Goal: Task Accomplishment & Management: Manage account settings

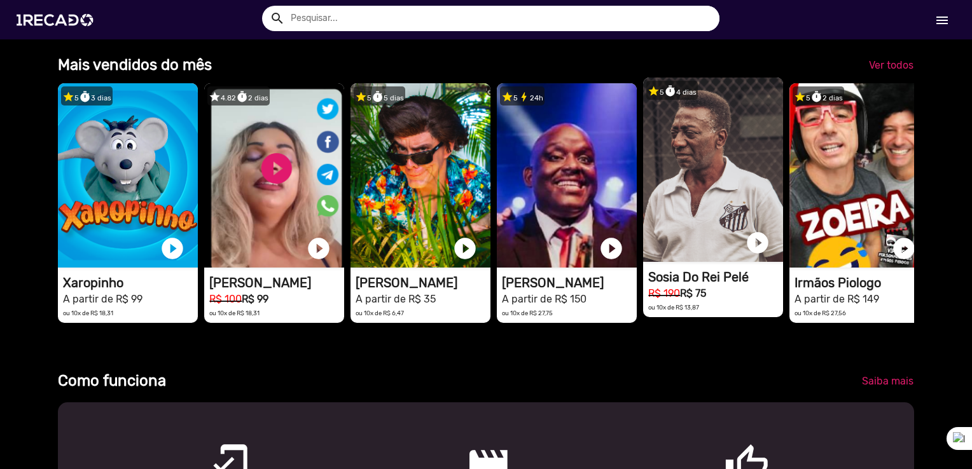
scroll to position [445, 0]
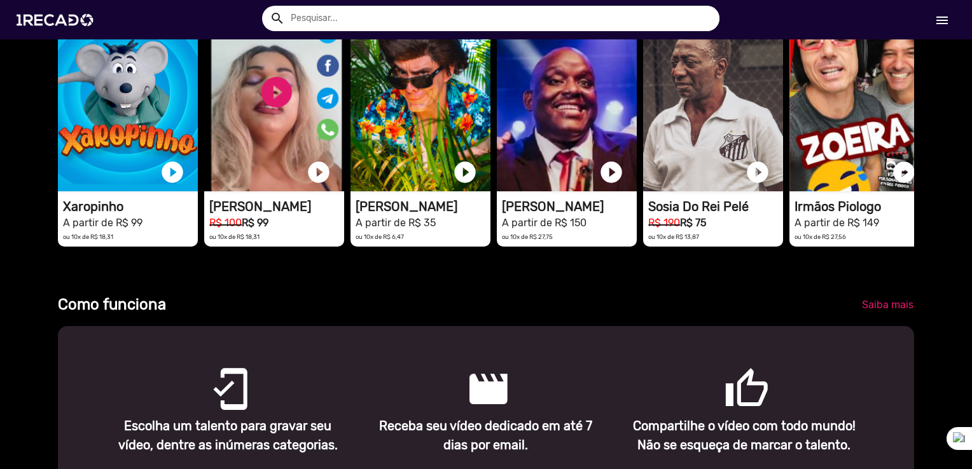
click at [944, 29] on link "menu" at bounding box center [942, 19] width 41 height 23
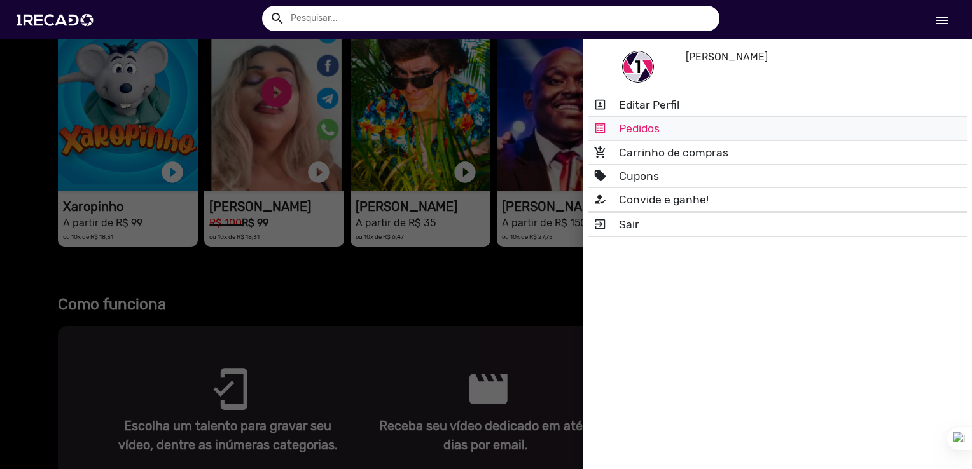
click at [635, 128] on link "list_alt Pedidos" at bounding box center [777, 128] width 379 height 23
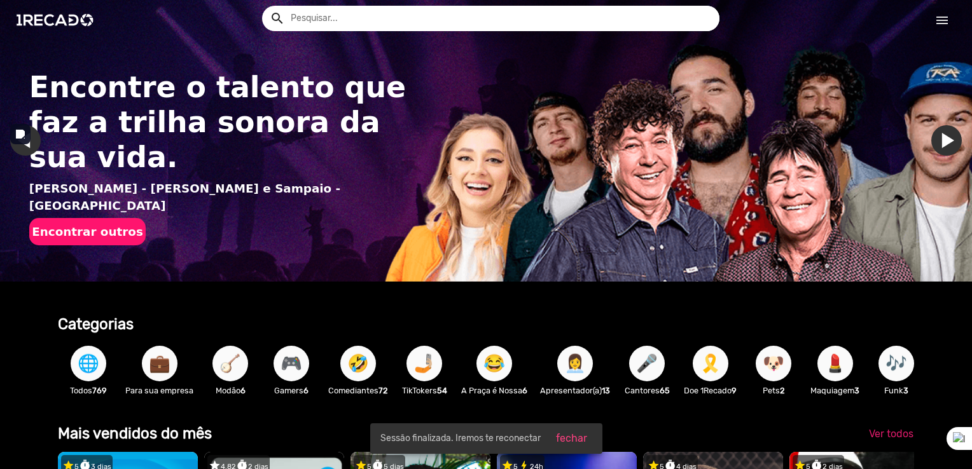
click at [936, 24] on mat-icon "menu" at bounding box center [942, 20] width 15 height 15
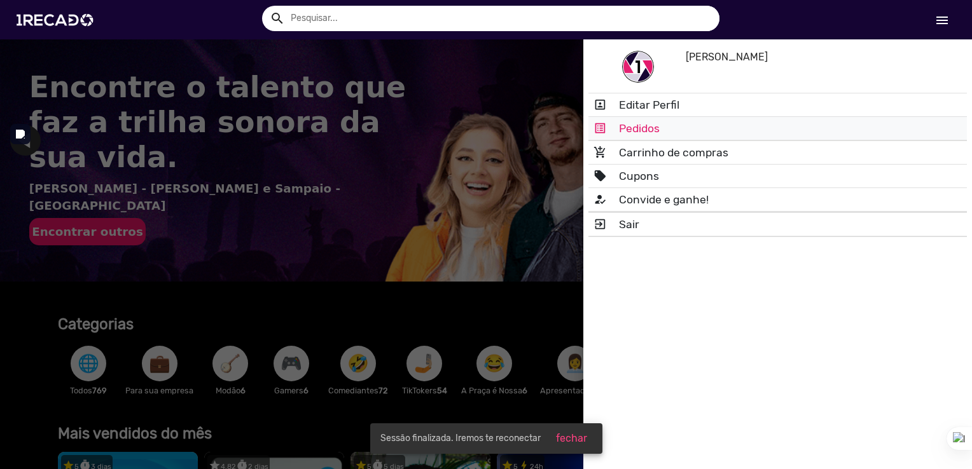
click at [662, 129] on link "list_alt Pedidos" at bounding box center [777, 128] width 379 height 23
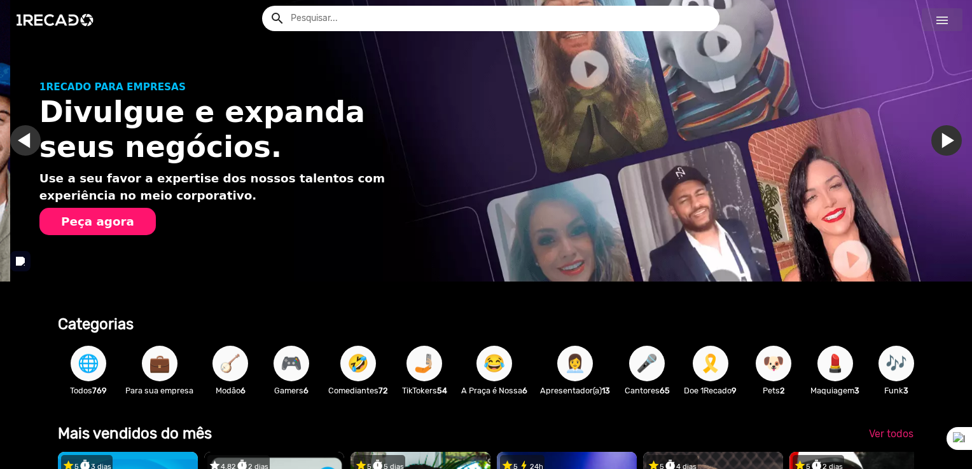
click at [941, 24] on mat-icon "menu" at bounding box center [942, 20] width 15 height 15
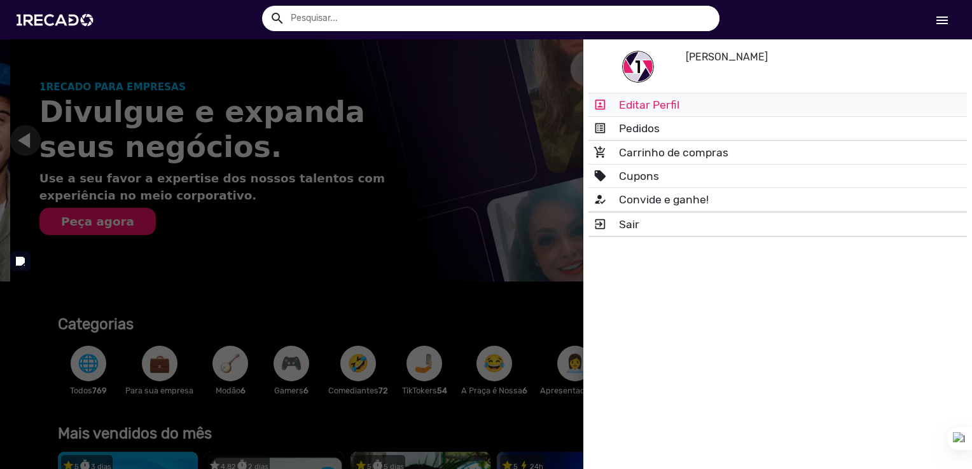
click at [658, 109] on link "portrait Editar Perfil" at bounding box center [777, 105] width 379 height 23
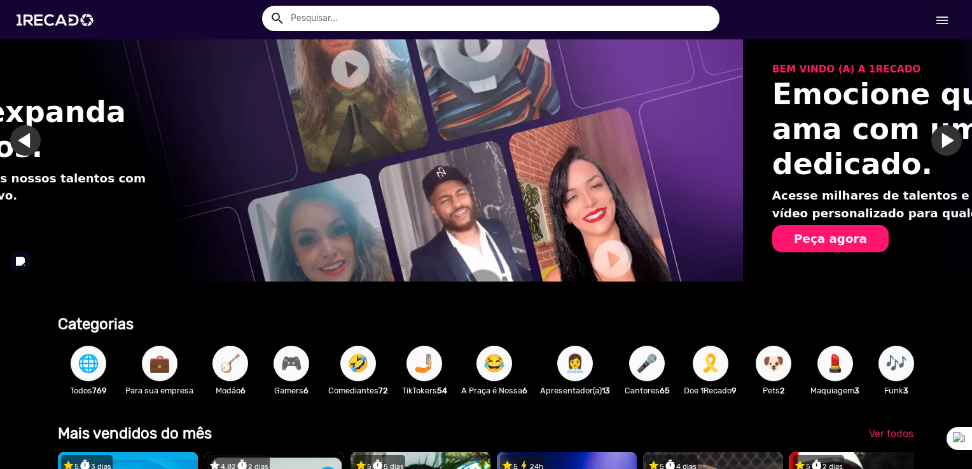
click at [938, 32] on div "search help_outline search menu menu" at bounding box center [486, 19] width 953 height 39
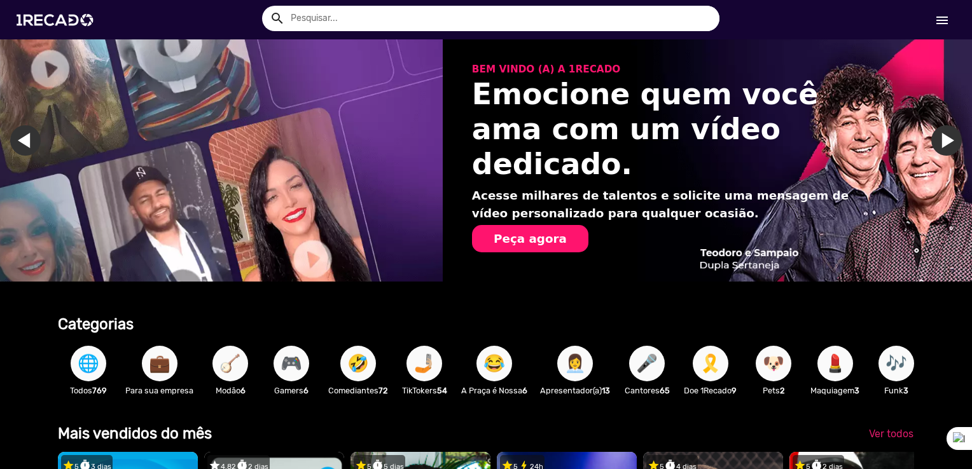
click at [938, 17] on mat-icon "menu" at bounding box center [942, 20] width 15 height 15
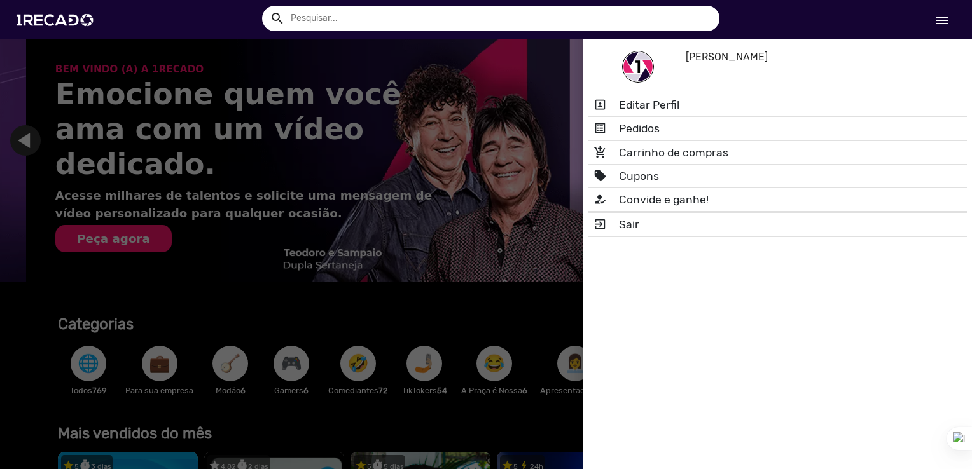
scroll to position [0, 1924]
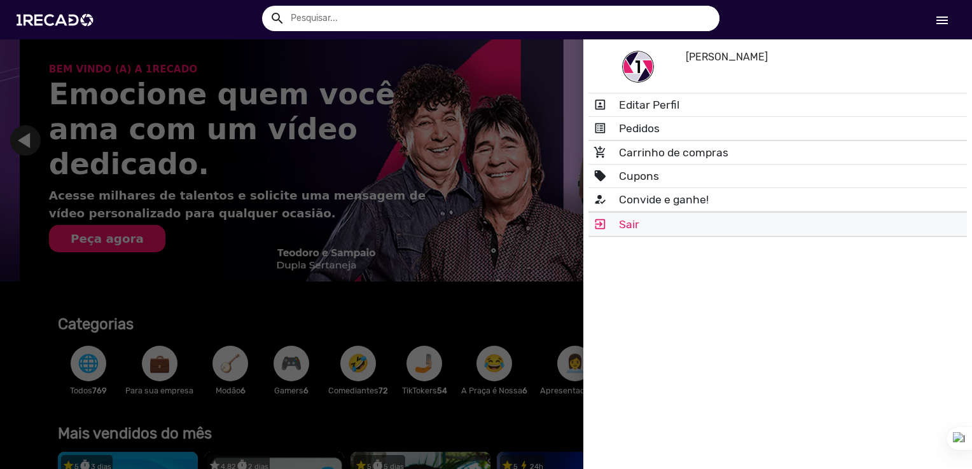
click at [682, 234] on link "exit_to_app Sair" at bounding box center [777, 224] width 379 height 23
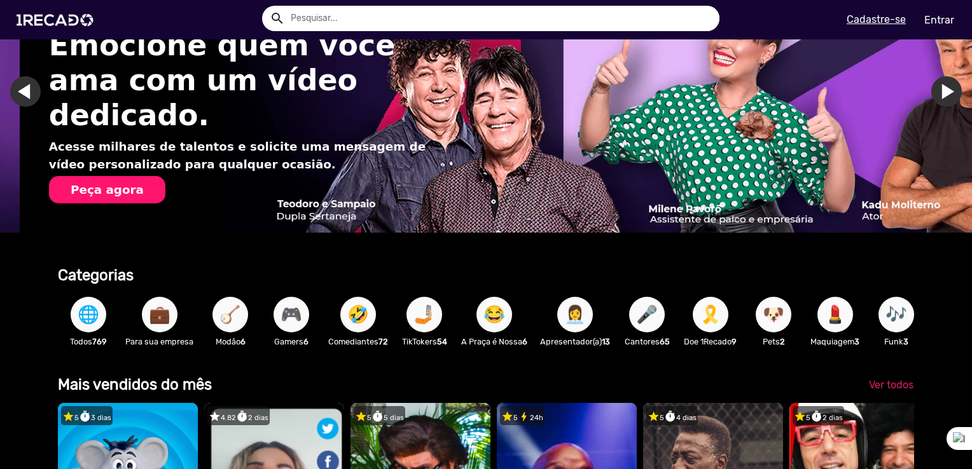
scroll to position [0, 0]
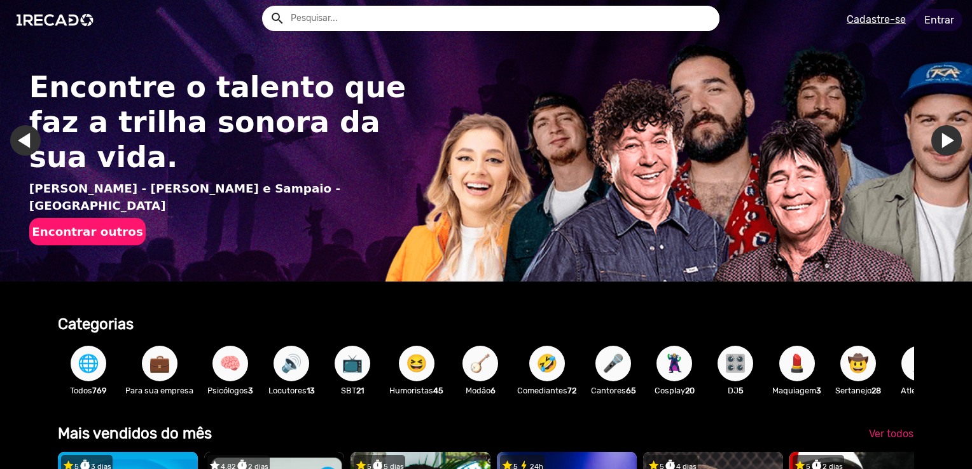
click at [934, 16] on link "Entrar" at bounding box center [939, 20] width 46 height 22
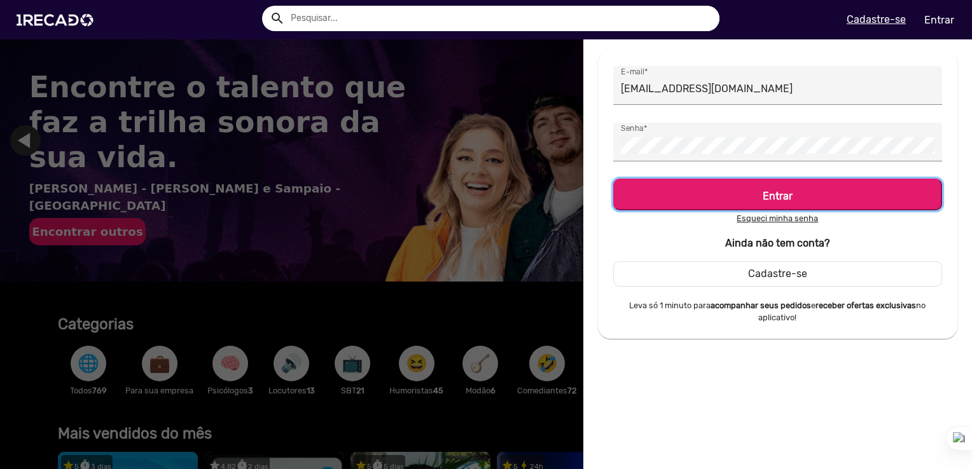
click at [745, 199] on h5 "Entrar" at bounding box center [778, 193] width 306 height 17
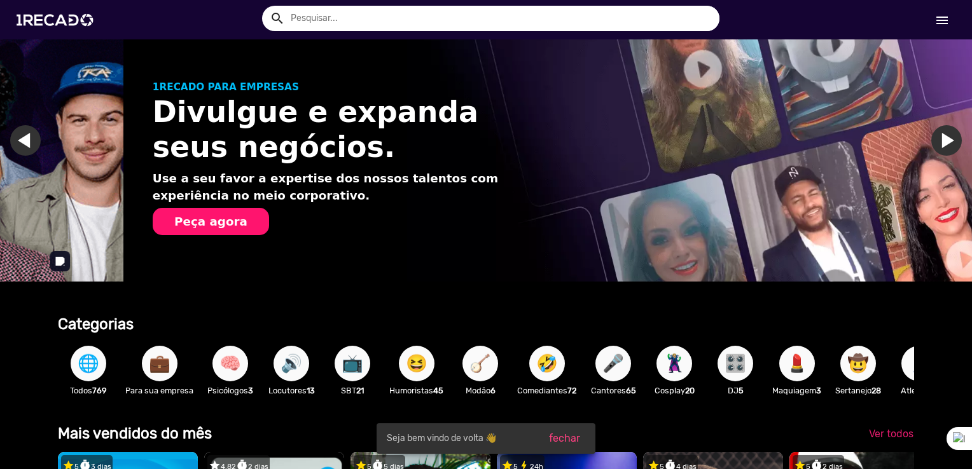
scroll to position [0, 962]
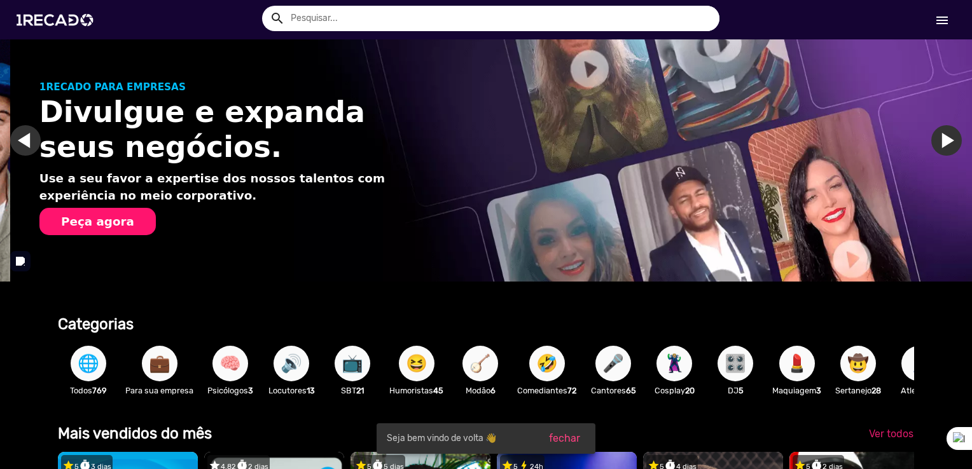
click at [946, 29] on link "menu" at bounding box center [942, 19] width 41 height 23
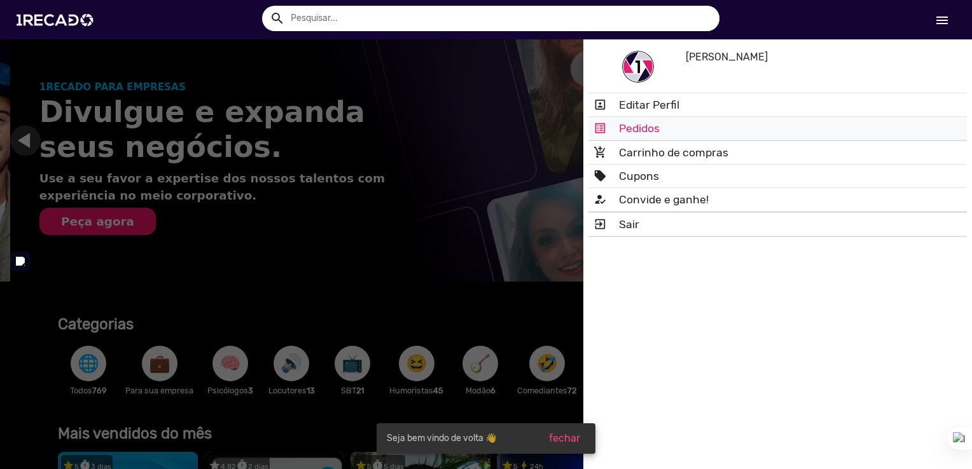
click at [658, 137] on link "list_alt Pedidos" at bounding box center [777, 128] width 379 height 23
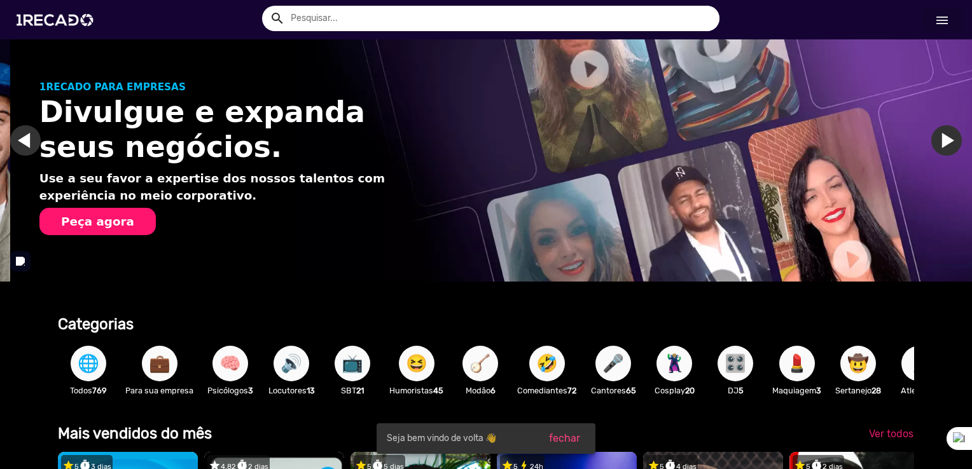
scroll to position [51, 0]
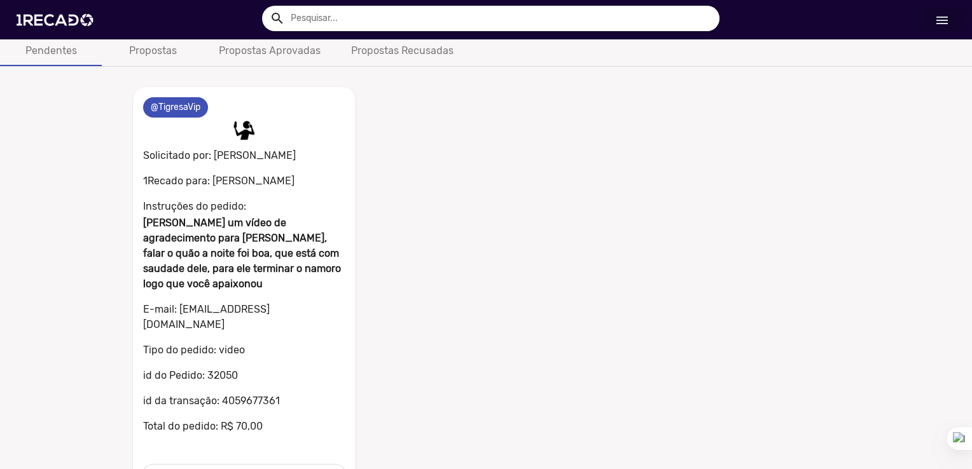
scroll to position [61, 0]
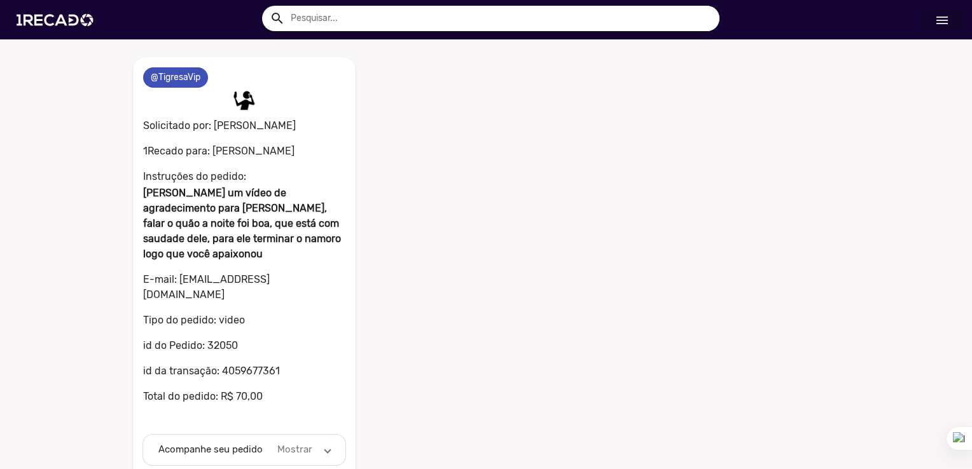
click at [292, 443] on mat-panel-description "Mostrar" at bounding box center [294, 450] width 39 height 15
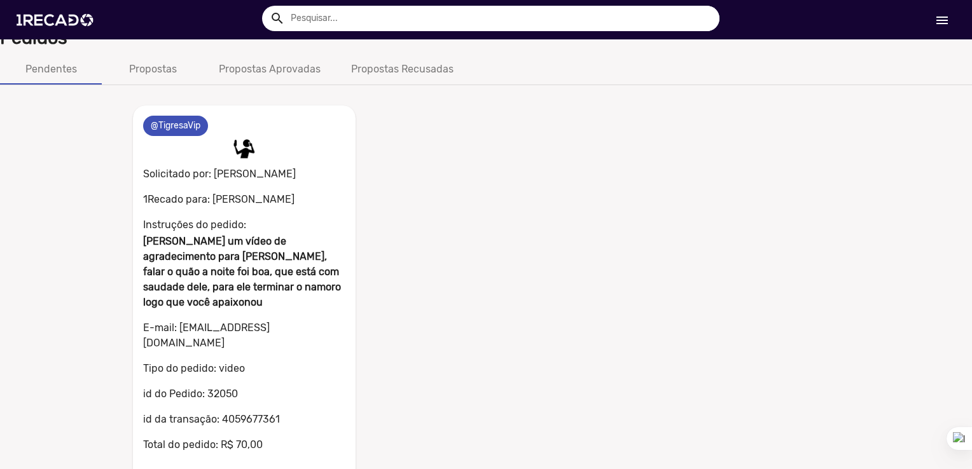
scroll to position [0, 0]
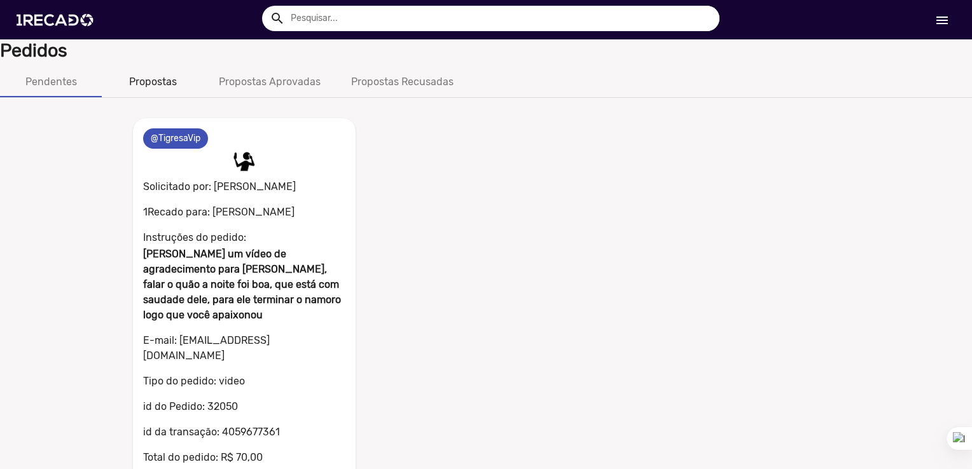
click at [168, 90] on div "Propostas" at bounding box center [153, 82] width 102 height 31
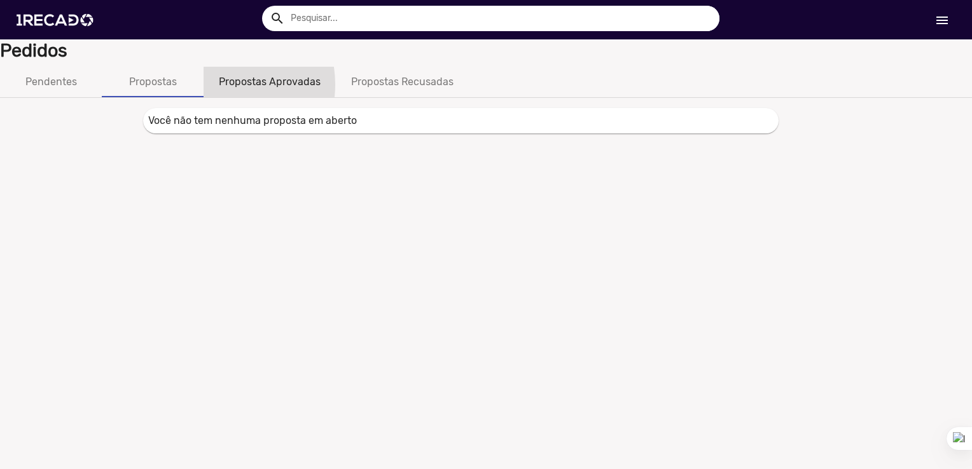
click at [214, 85] on div "Propostas Aprovadas" at bounding box center [270, 82] width 132 height 31
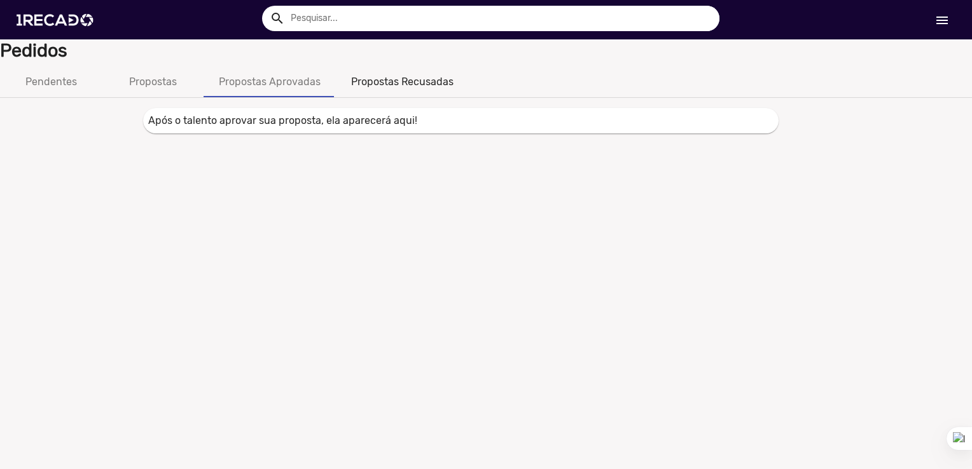
click at [359, 81] on div "Propostas Recusadas" at bounding box center [402, 81] width 102 height 15
click at [300, 88] on div "Propostas Aprovadas" at bounding box center [270, 81] width 102 height 15
click at [387, 84] on div "Propostas Recusadas" at bounding box center [402, 81] width 102 height 15
click at [155, 85] on div "Propostas" at bounding box center [153, 81] width 48 height 15
